Goal: Information Seeking & Learning: Learn about a topic

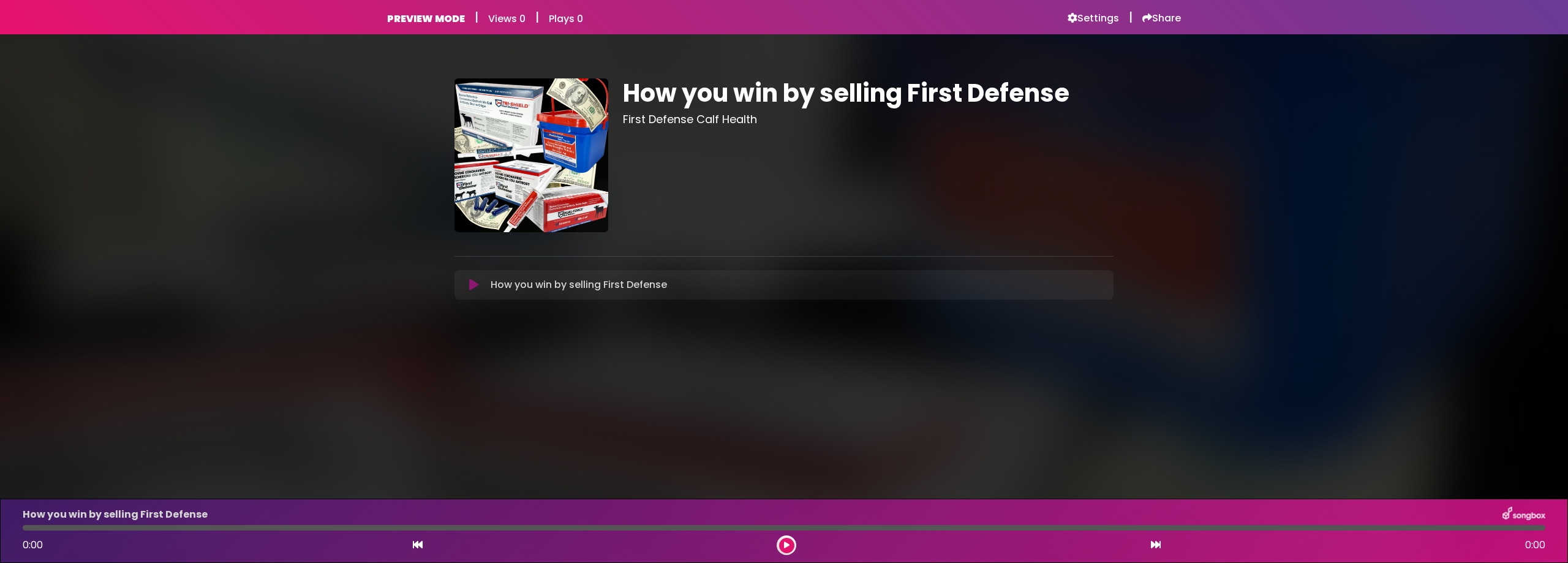
click at [478, 288] on icon at bounding box center [474, 284] width 9 height 12
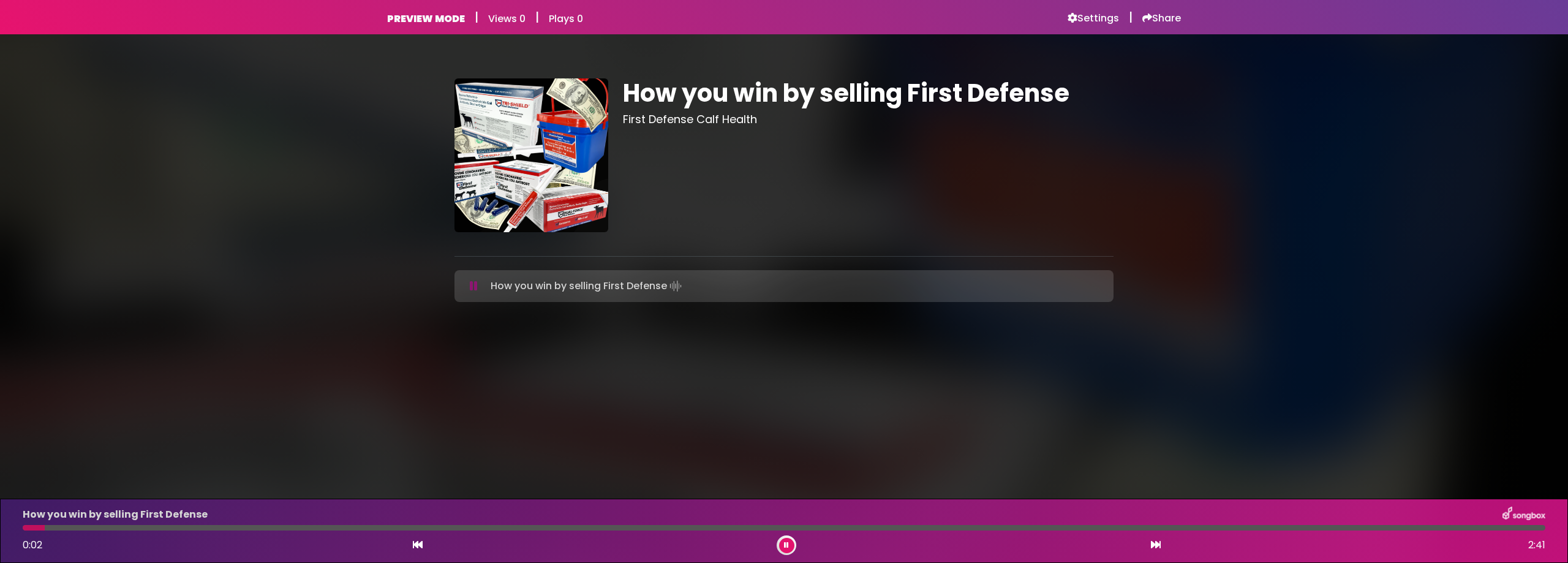
click at [478, 288] on button at bounding box center [474, 285] width 24 height 12
